Goal: Navigation & Orientation: Find specific page/section

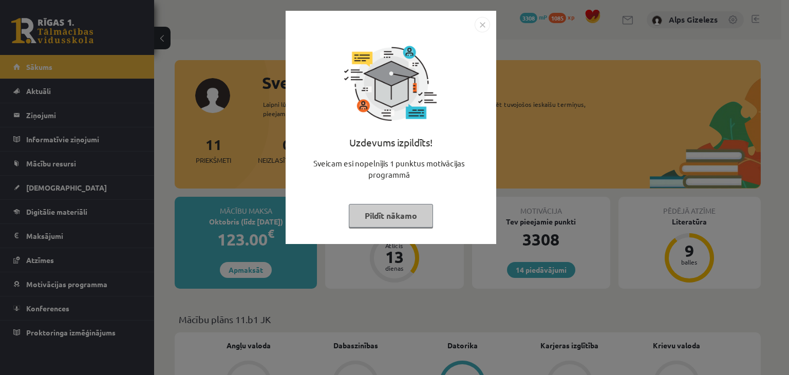
click at [390, 220] on button "Pildīt nākamo" at bounding box center [391, 216] width 84 height 24
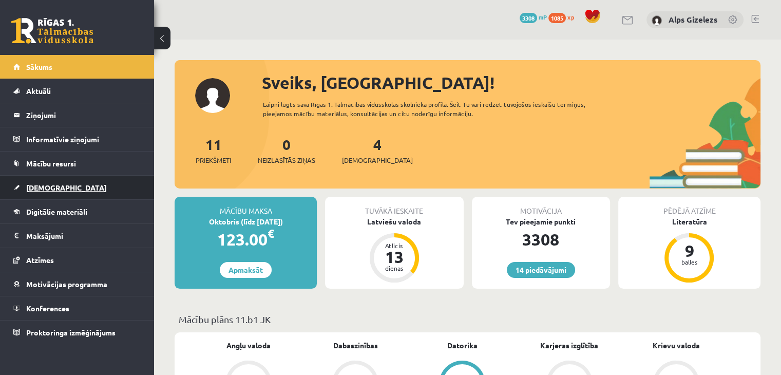
click at [41, 183] on span "[DEMOGRAPHIC_DATA]" at bounding box center [66, 187] width 81 height 9
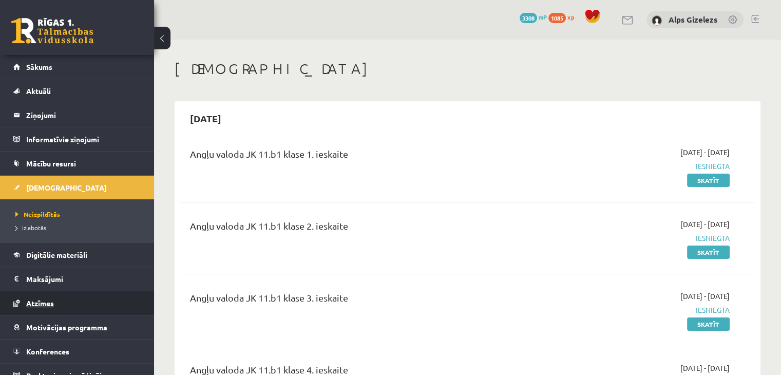
click at [37, 306] on link "Atzīmes" at bounding box center [77, 303] width 128 height 24
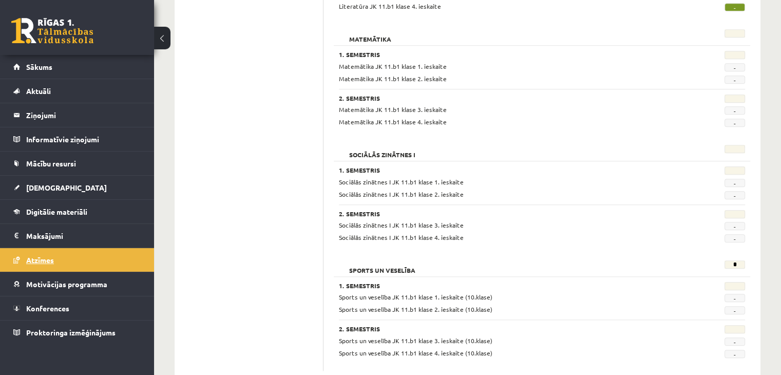
scroll to position [972, 0]
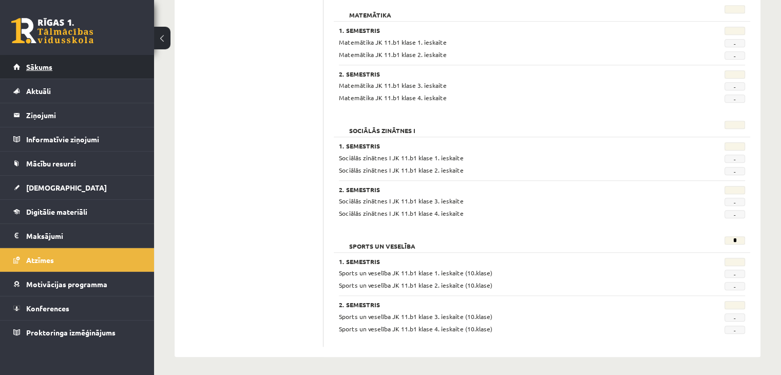
click at [27, 70] on span "Sākums" at bounding box center [39, 66] width 26 height 9
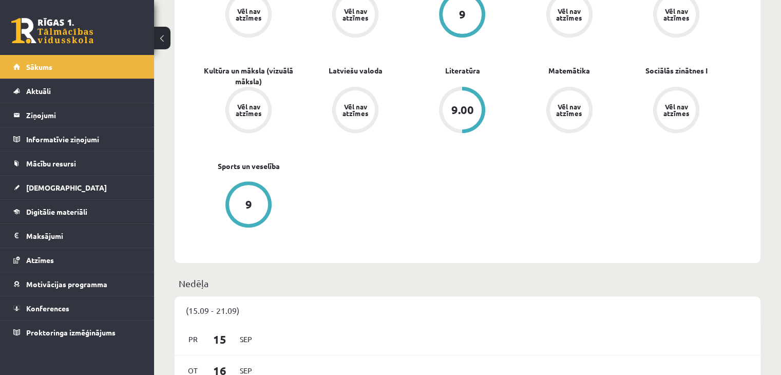
scroll to position [370, 0]
click at [58, 67] on link "Sākums" at bounding box center [77, 67] width 128 height 24
